Goal: Task Accomplishment & Management: Use online tool/utility

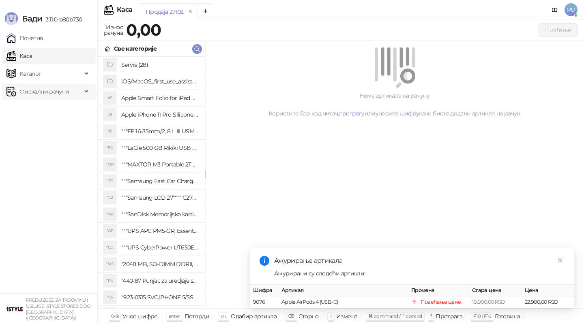
click at [50, 85] on span "Фискални рачуни" at bounding box center [43, 92] width 49 height 16
click at [52, 108] on link "Издати рачуни" at bounding box center [37, 109] width 54 height 16
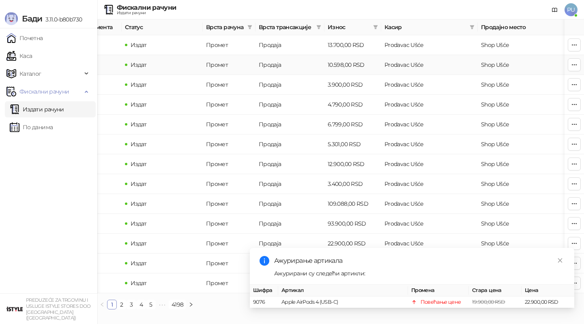
scroll to position [0, 236]
click at [372, 28] on icon "filter" at bounding box center [373, 27] width 5 height 5
click at [266, 39] on input at bounding box center [275, 43] width 57 height 9
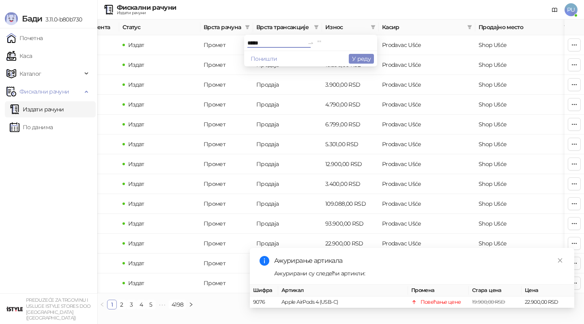
type input "*****"
click at [336, 41] on input at bounding box center [345, 43] width 57 height 9
type input "*****"
click at [362, 55] on button "У реду" at bounding box center [361, 59] width 25 height 10
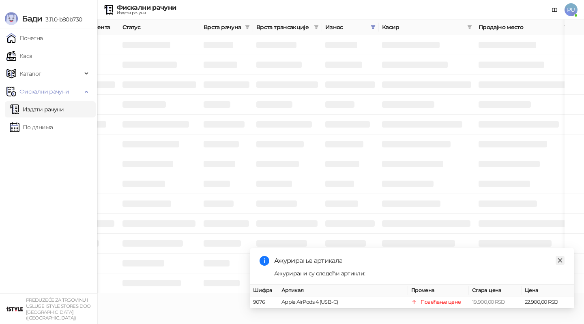
click at [558, 259] on icon "close" at bounding box center [560, 260] width 4 height 4
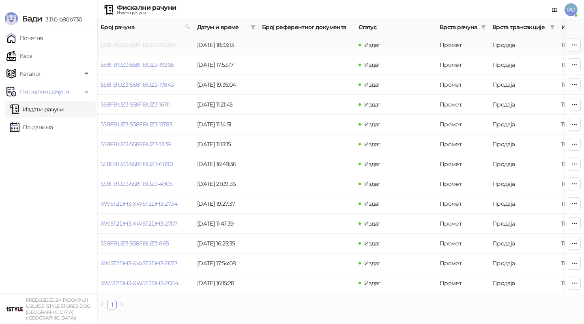
click at [133, 45] on link "558FBUZ3-558FBUZ3-26004" at bounding box center [138, 44] width 75 height 7
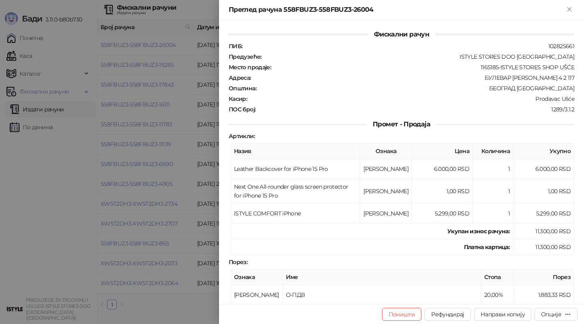
click at [178, 138] on div at bounding box center [292, 162] width 584 height 324
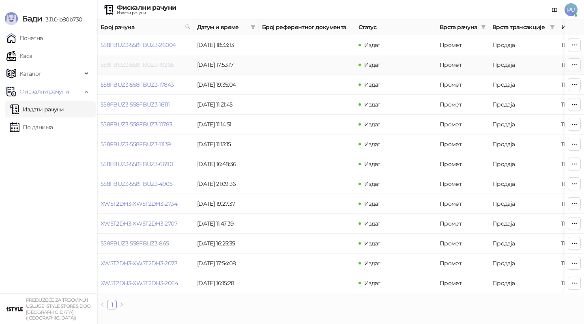
click at [156, 61] on link "558FBUZ3-558FBUZ3-19265" at bounding box center [137, 64] width 73 height 7
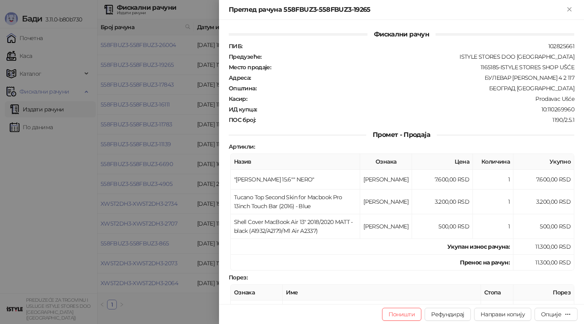
click at [151, 73] on div at bounding box center [292, 162] width 584 height 324
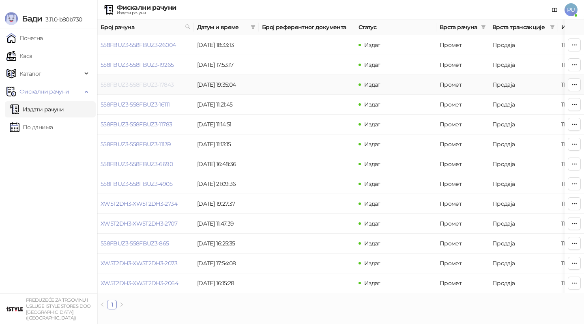
click at [149, 84] on link "558FBUZ3-558FBUZ3-17843" at bounding box center [137, 84] width 73 height 7
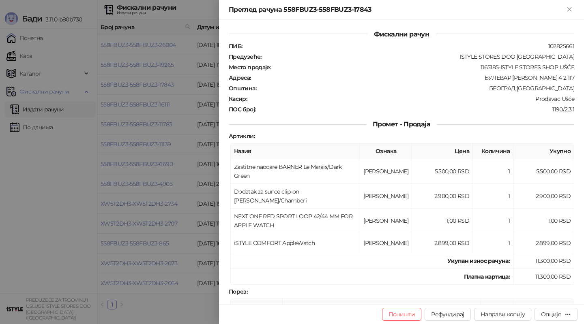
click at [203, 114] on div at bounding box center [292, 162] width 584 height 324
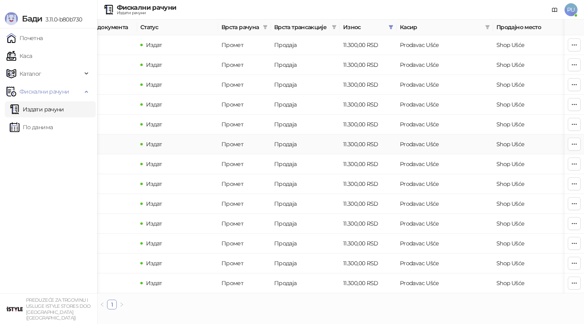
scroll to position [0, 219]
click at [64, 110] on link "Издати рачуни" at bounding box center [37, 109] width 54 height 16
click at [43, 36] on link "Почетна" at bounding box center [24, 38] width 36 height 16
